Goal: Information Seeking & Learning: Learn about a topic

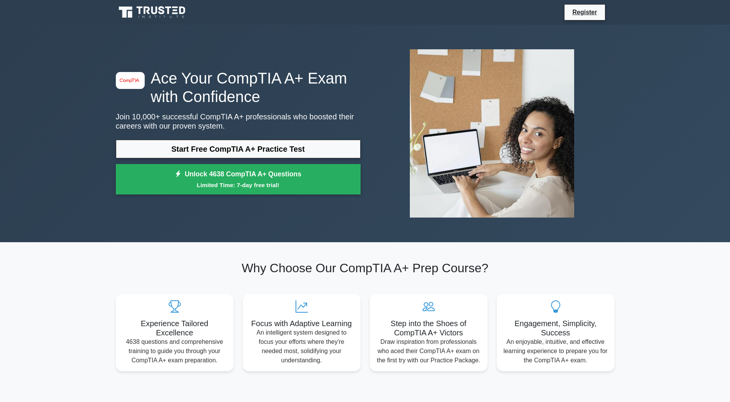
click at [246, 148] on link "Start Free CompTIA A+ Practice Test" at bounding box center [238, 149] width 245 height 18
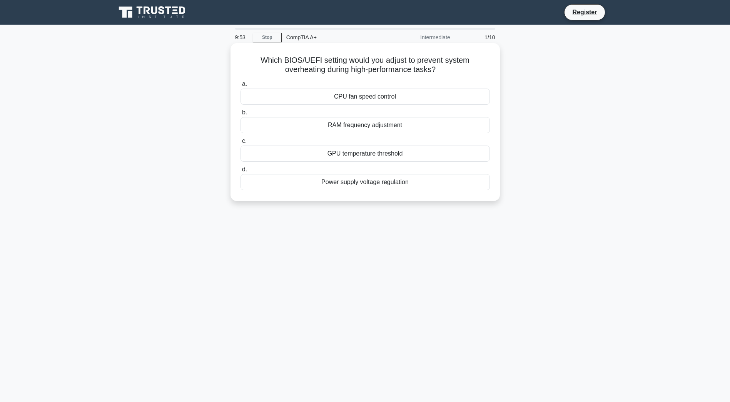
click at [375, 95] on div "CPU fan speed control" at bounding box center [364, 96] width 249 height 16
click at [240, 87] on input "a. CPU fan speed control" at bounding box center [240, 84] width 0 height 5
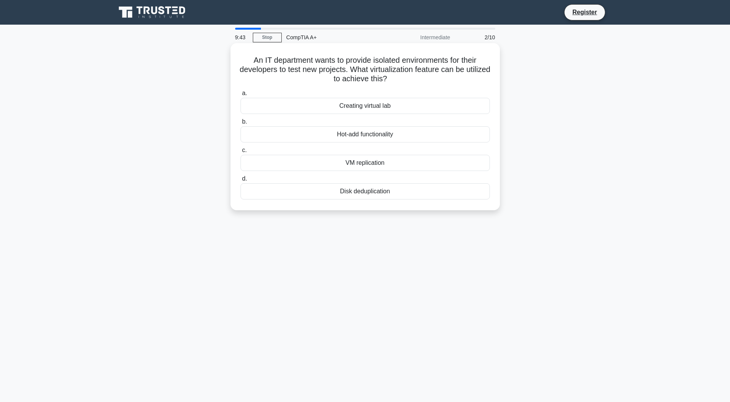
click at [382, 106] on div "Creating virtual lab" at bounding box center [364, 106] width 249 height 16
click at [240, 96] on input "a. Creating virtual lab" at bounding box center [240, 93] width 0 height 5
